Goal: Task Accomplishment & Management: Manage account settings

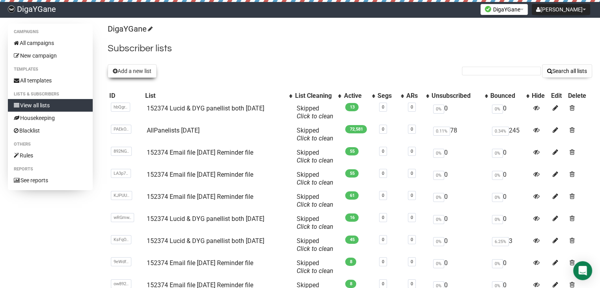
click at [150, 75] on button "Add a new list" at bounding box center [132, 70] width 49 height 13
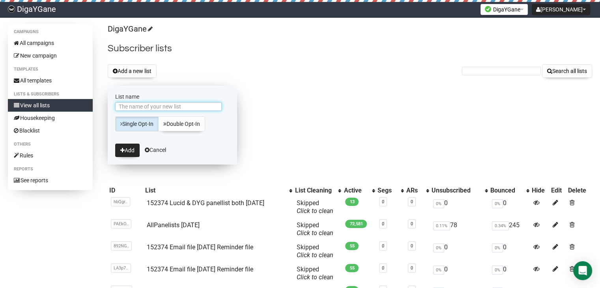
paste input "152374 Lucid & DYG panellist both [DATE]"
type input "152374 Lucid & DYG panellist both [DATE]"
click at [127, 152] on button "Add" at bounding box center [127, 150] width 24 height 13
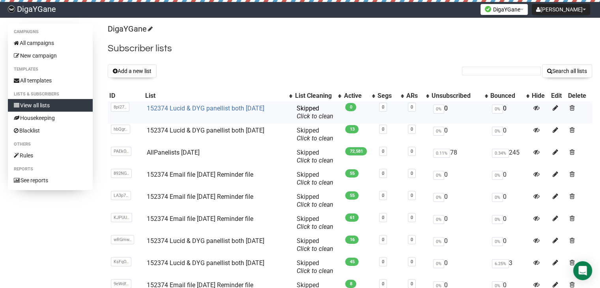
click at [219, 106] on link "152374 Lucid & DYG panellist both [DATE]" at bounding box center [206, 108] width 118 height 7
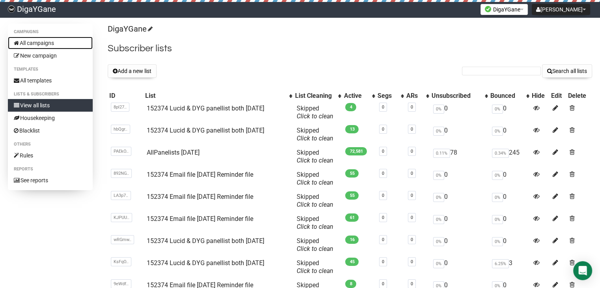
click at [44, 40] on link "All campaigns" at bounding box center [50, 43] width 85 height 13
click at [152, 71] on button "Add a new list" at bounding box center [132, 70] width 49 height 13
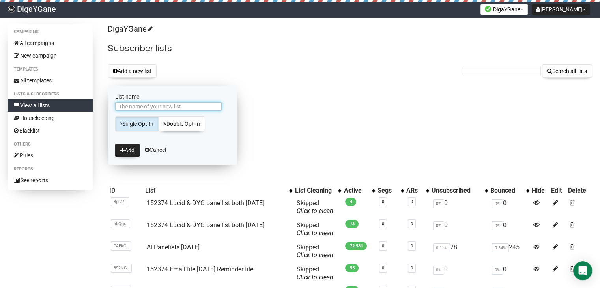
click at [154, 105] on input "List name" at bounding box center [168, 106] width 106 height 9
paste input "152374 Email file [DATE] Reminder file"
type input "152374 Email file [DATE] Reminder file"
click at [129, 148] on button "Add" at bounding box center [127, 150] width 24 height 13
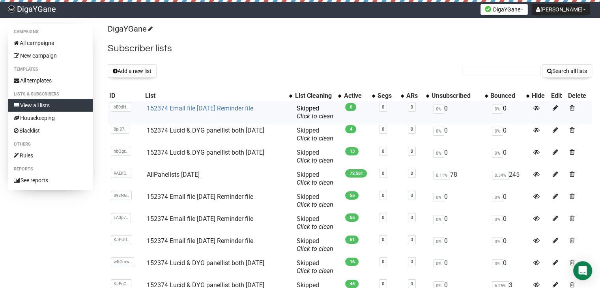
click at [204, 110] on link "152374 Email file [DATE] Reminder file" at bounding box center [200, 108] width 106 height 7
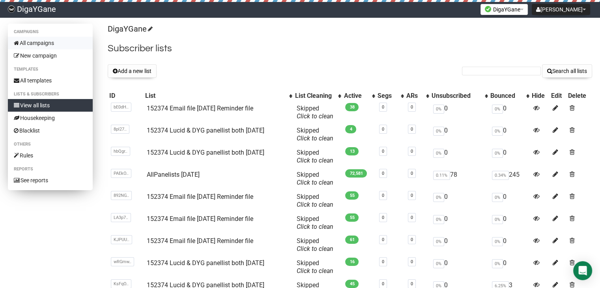
click at [54, 43] on link "All campaigns" at bounding box center [50, 43] width 85 height 13
